Goal: Register for event/course

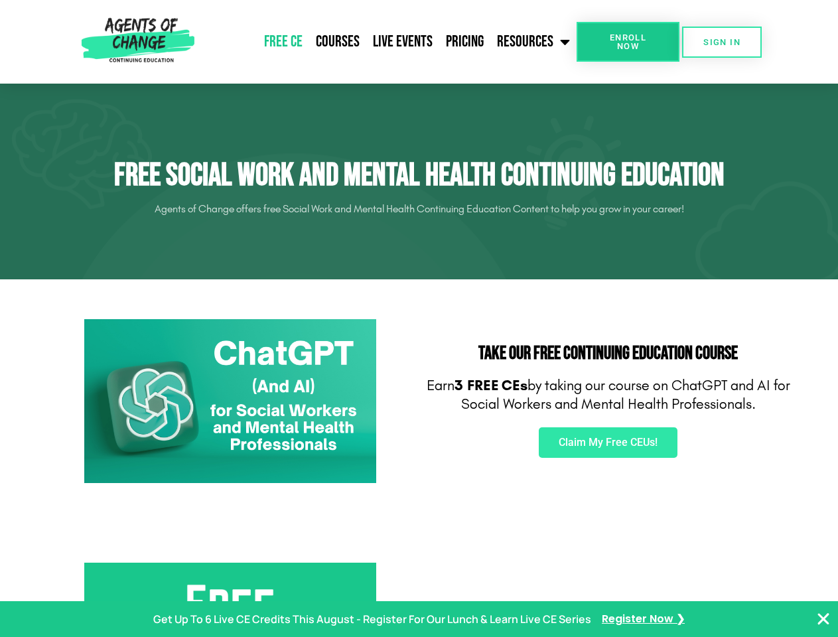
click at [419, 319] on div "Take Our FREE Continuing Education Course Earn 3 FREE CEs by taking our course …" at bounding box center [608, 402] width 378 height 178
click at [628, 42] on span "Enroll Now" at bounding box center [628, 41] width 60 height 17
click at [722, 42] on span "SIGN IN" at bounding box center [722, 42] width 37 height 9
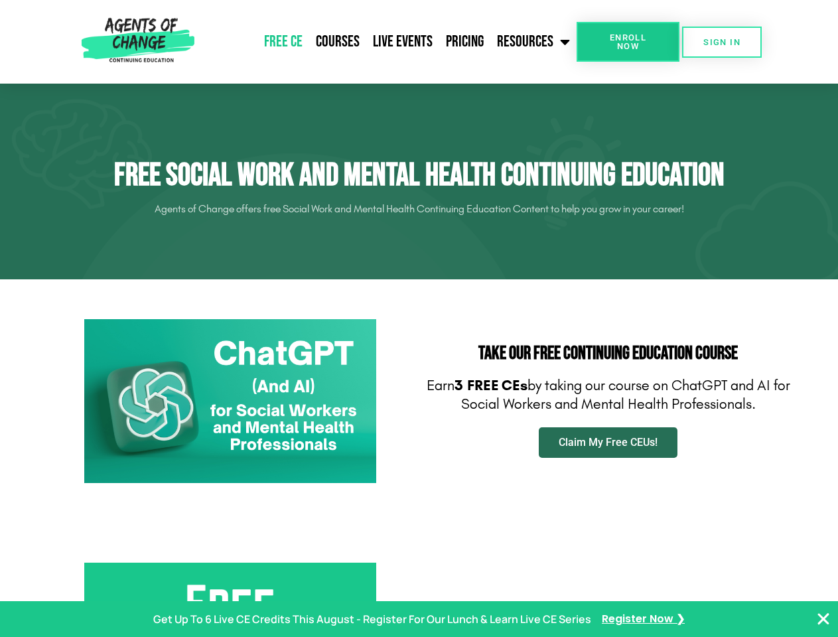
click at [608, 443] on span "Claim My Free CEUs!" at bounding box center [608, 442] width 99 height 11
click at [419, 619] on p "Get Up To 6 Live CE Credits This August - Register For Our Lunch & Learn Live C…" at bounding box center [372, 619] width 438 height 19
click at [824, 619] on icon "Close Banner" at bounding box center [824, 619] width 16 height 16
